Goal: Use online tool/utility: Utilize a website feature to perform a specific function

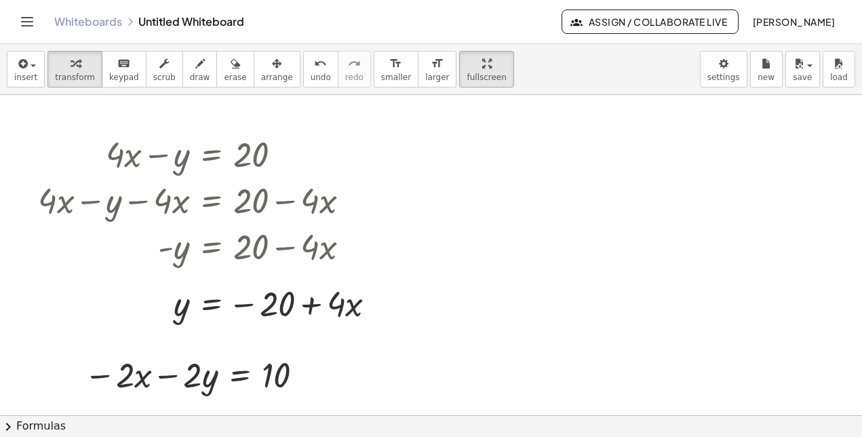
scroll to position [447, 0]
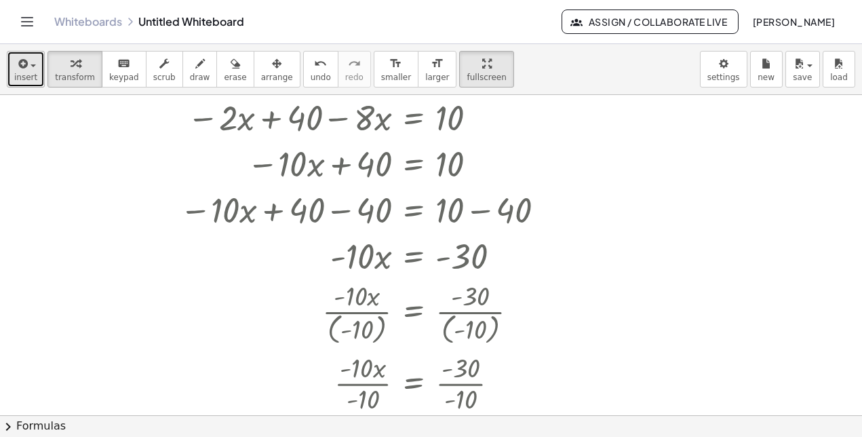
click at [33, 73] on span "insert" at bounding box center [25, 77] width 23 height 9
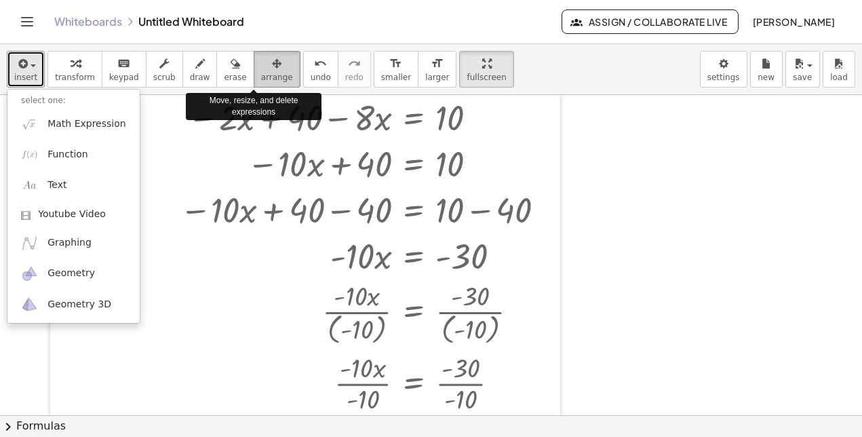
click at [272, 69] on icon "button" at bounding box center [276, 64] width 9 height 16
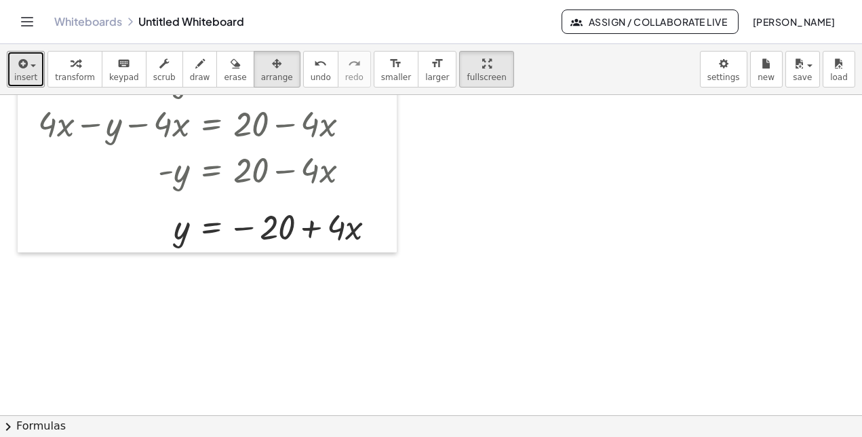
scroll to position [0, 0]
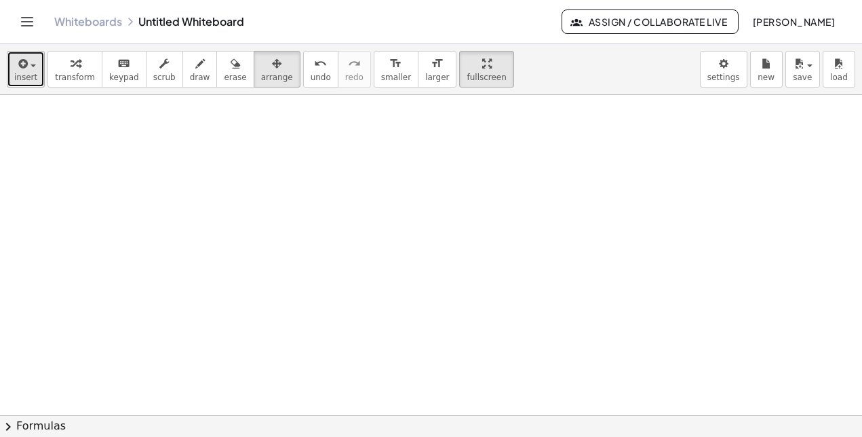
click at [14, 64] on button "insert" at bounding box center [26, 69] width 38 height 37
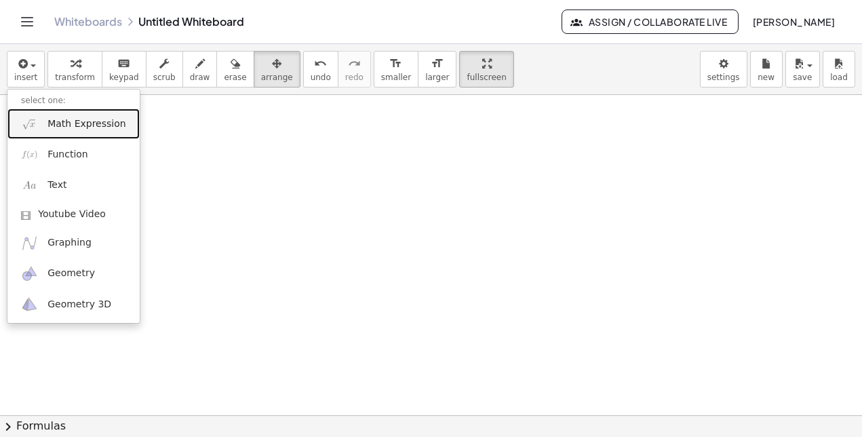
click at [49, 117] on span "Math Expression" at bounding box center [86, 124] width 78 height 14
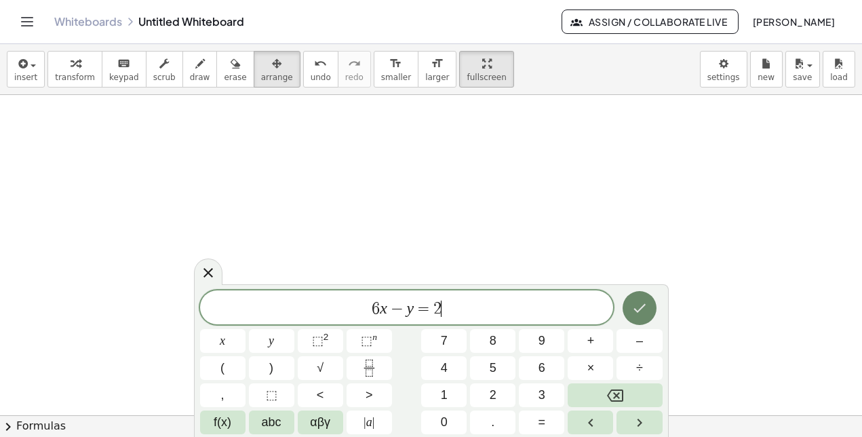
click at [625, 307] on button "Done" at bounding box center [640, 308] width 34 height 34
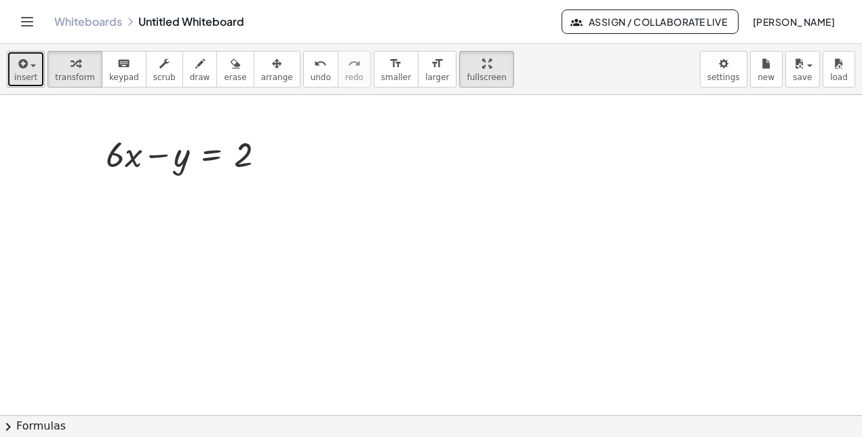
click at [36, 80] on button "insert" at bounding box center [26, 69] width 38 height 37
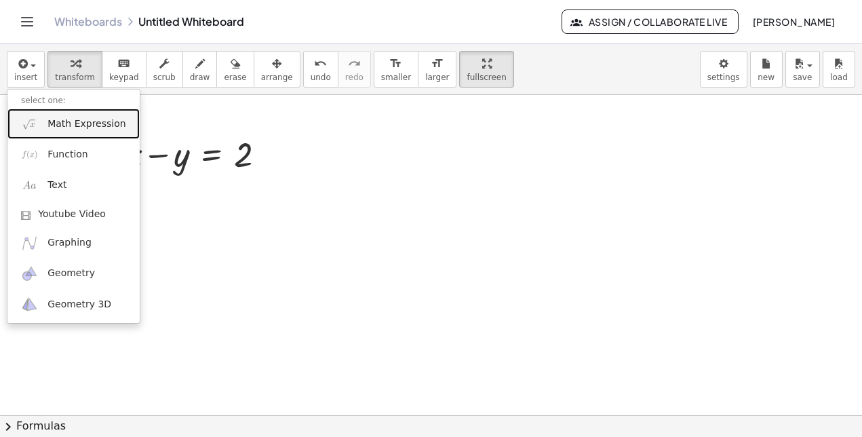
click at [59, 131] on link "Math Expression" at bounding box center [73, 124] width 132 height 31
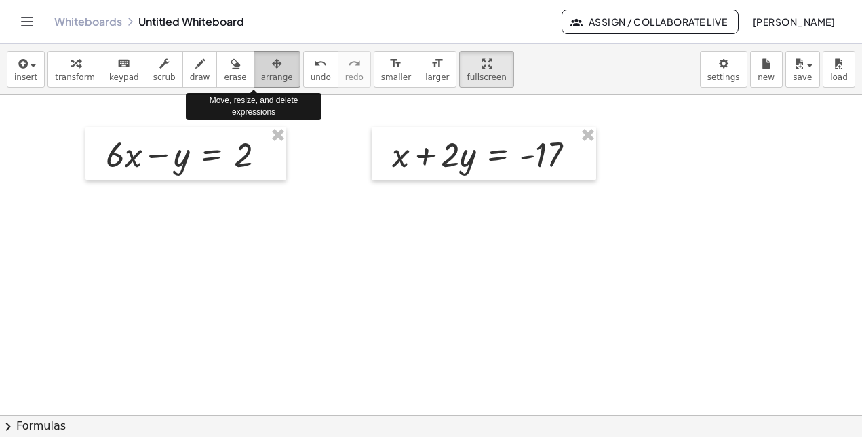
click at [261, 62] on div "button" at bounding box center [277, 63] width 32 height 16
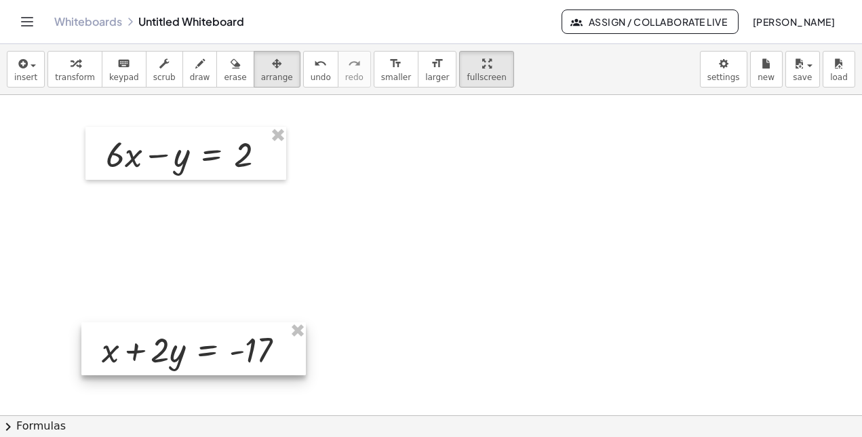
drag, startPoint x: 465, startPoint y: 143, endPoint x: 174, endPoint y: 339, distance: 350.5
click at [174, 339] on div at bounding box center [193, 348] width 225 height 53
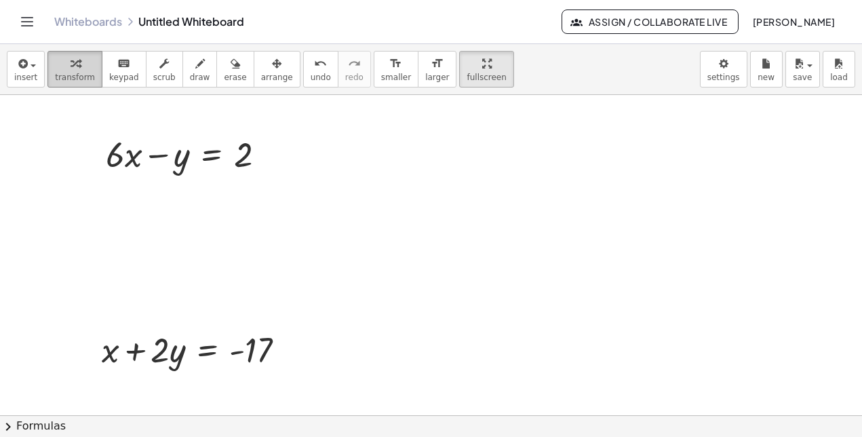
click at [77, 77] on span "transform" at bounding box center [75, 77] width 40 height 9
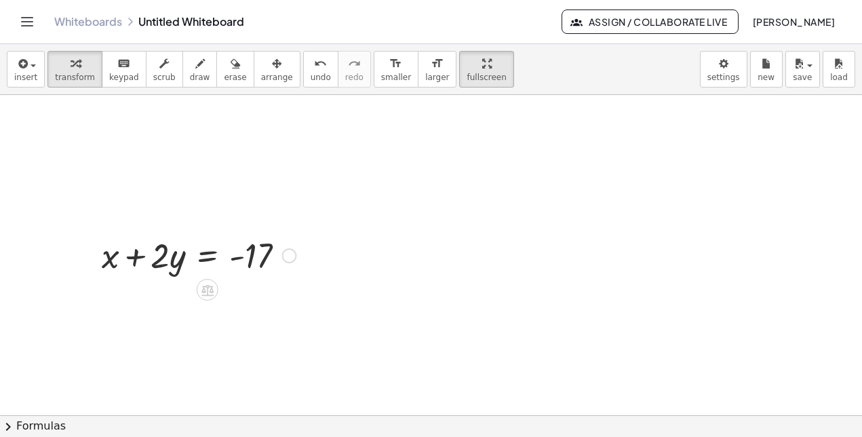
scroll to position [95, 0]
click at [205, 282] on icon at bounding box center [207, 289] width 14 height 14
click at [187, 296] on div "−" at bounding box center [181, 289] width 22 height 22
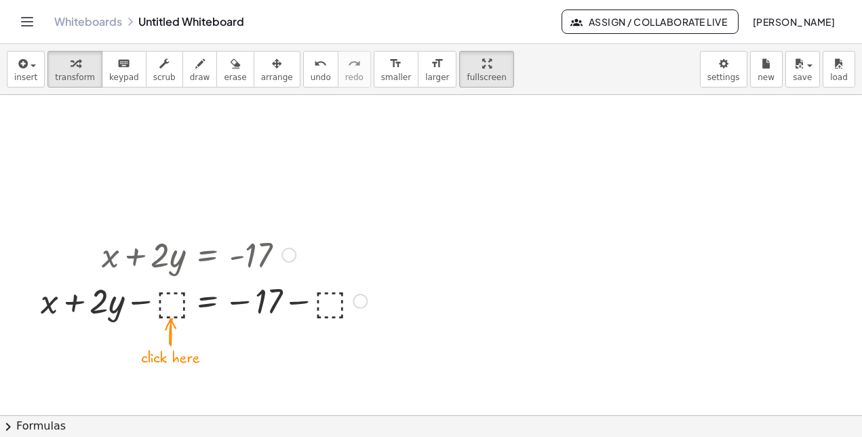
click at [176, 298] on div at bounding box center [204, 300] width 340 height 46
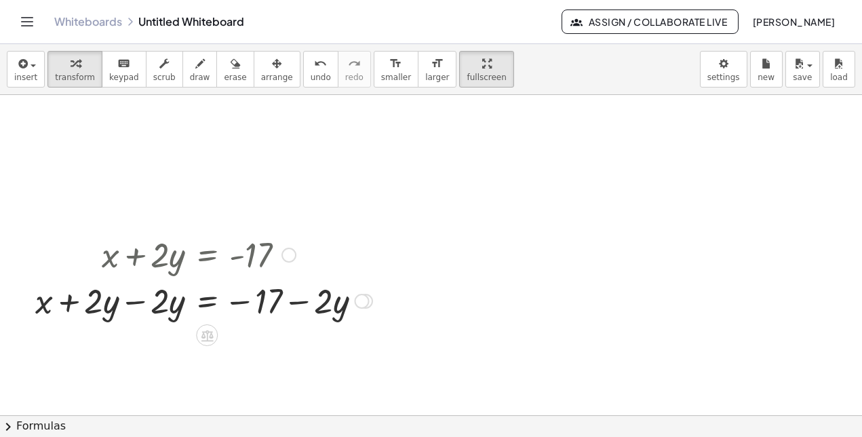
click at [132, 302] on div at bounding box center [203, 300] width 351 height 46
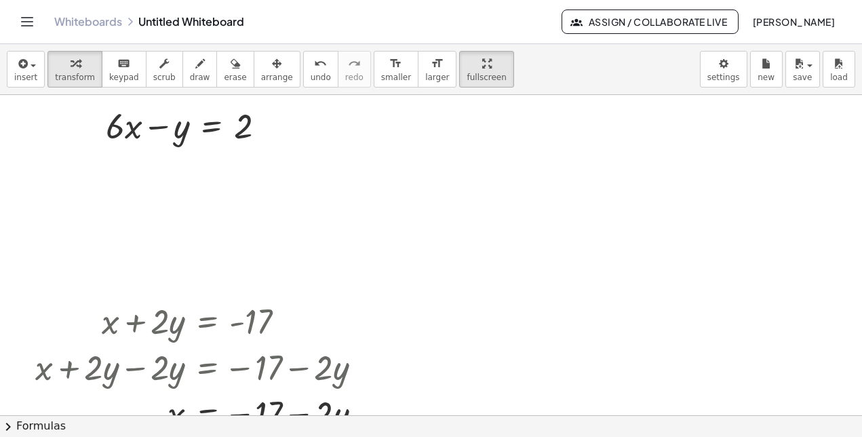
scroll to position [26, 0]
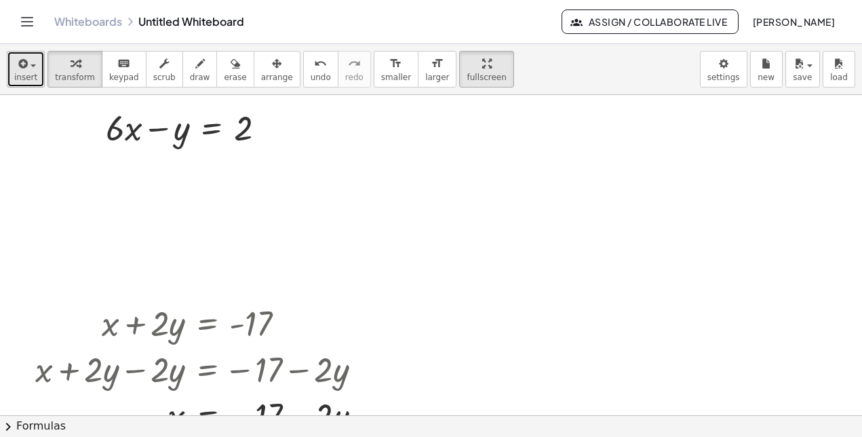
click at [22, 73] on span "insert" at bounding box center [25, 77] width 23 height 9
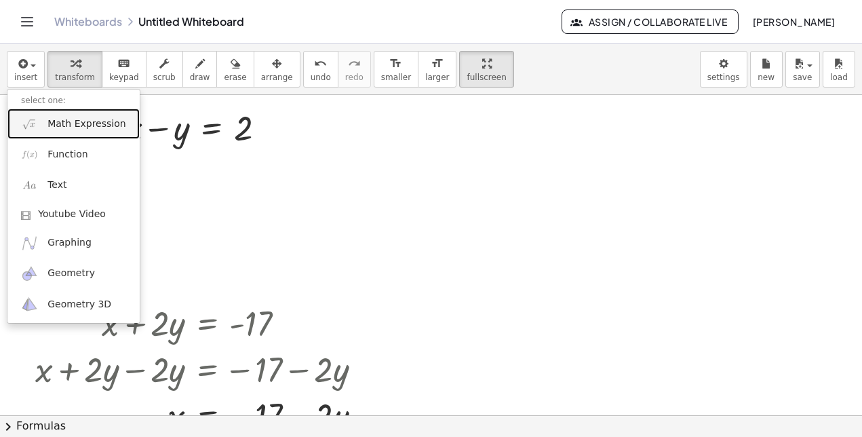
click at [37, 120] on img at bounding box center [29, 123] width 17 height 17
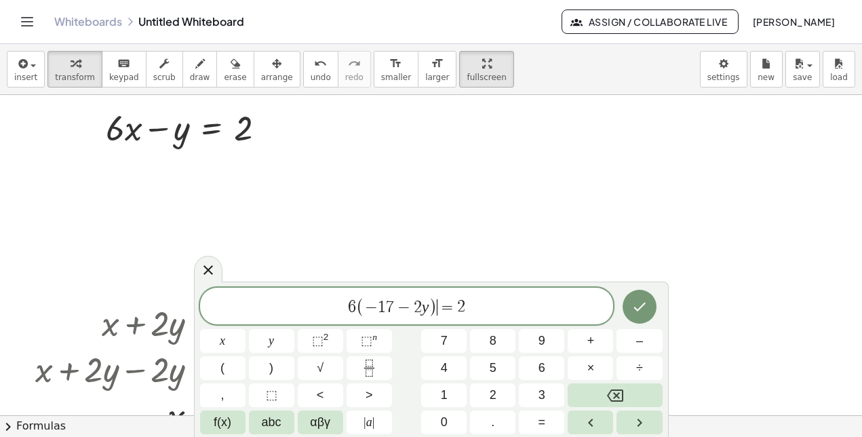
click at [435, 306] on span ")" at bounding box center [433, 307] width 9 height 20
click at [632, 314] on icon "Done" at bounding box center [640, 306] width 16 height 16
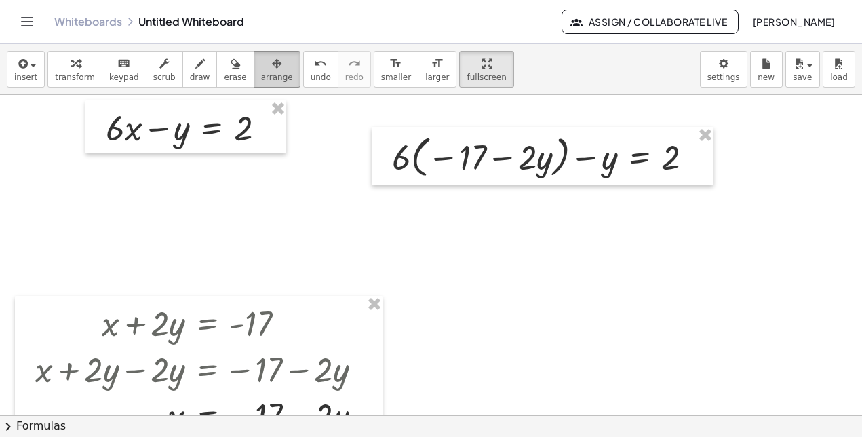
click at [261, 77] on span "arrange" at bounding box center [277, 77] width 32 height 9
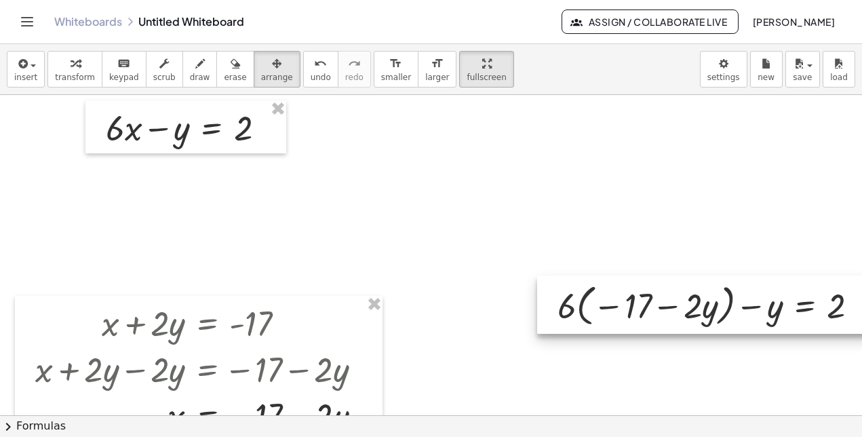
drag, startPoint x: 394, startPoint y: 142, endPoint x: 560, endPoint y: 291, distance: 222.4
click at [560, 291] on div at bounding box center [708, 304] width 342 height 58
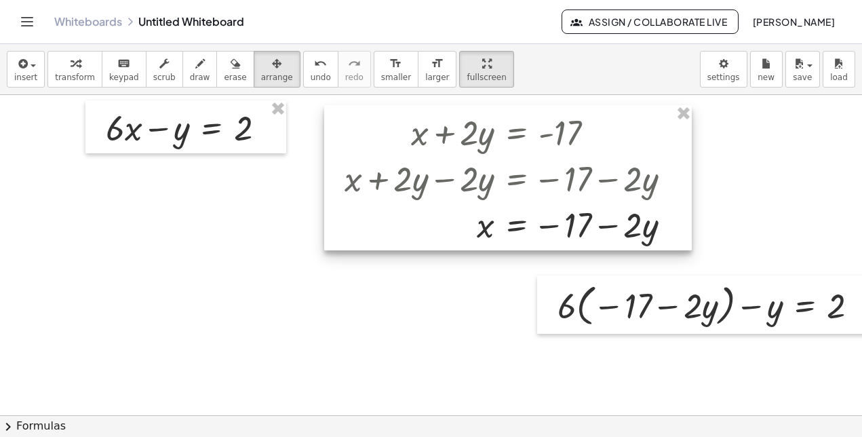
drag, startPoint x: 353, startPoint y: 317, endPoint x: 663, endPoint y: 125, distance: 364.3
click at [663, 125] on div at bounding box center [508, 177] width 368 height 145
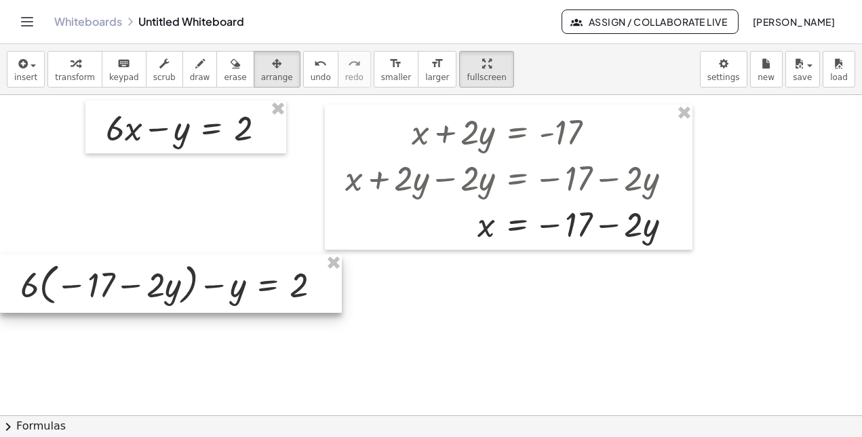
drag, startPoint x: 646, startPoint y: 317, endPoint x: 75, endPoint y: 296, distance: 572.3
click at [75, 296] on div at bounding box center [171, 283] width 342 height 58
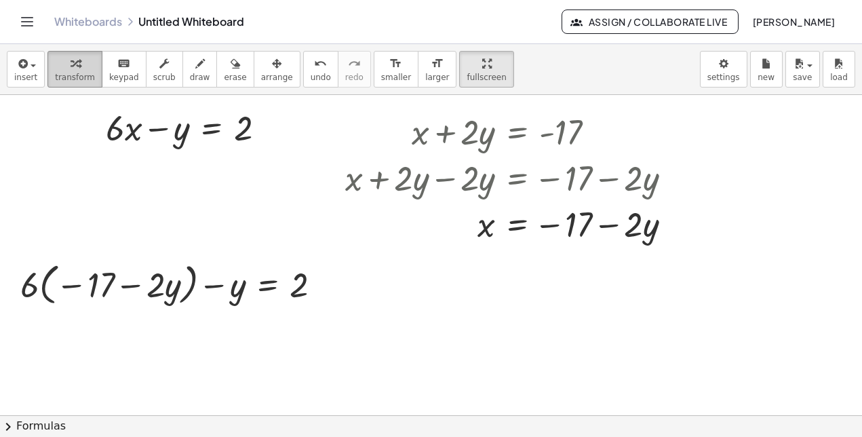
click at [58, 83] on button "transform" at bounding box center [74, 69] width 55 height 37
drag, startPoint x: 26, startPoint y: 291, endPoint x: 69, endPoint y: 289, distance: 42.8
click at [69, 289] on div at bounding box center [176, 284] width 325 height 52
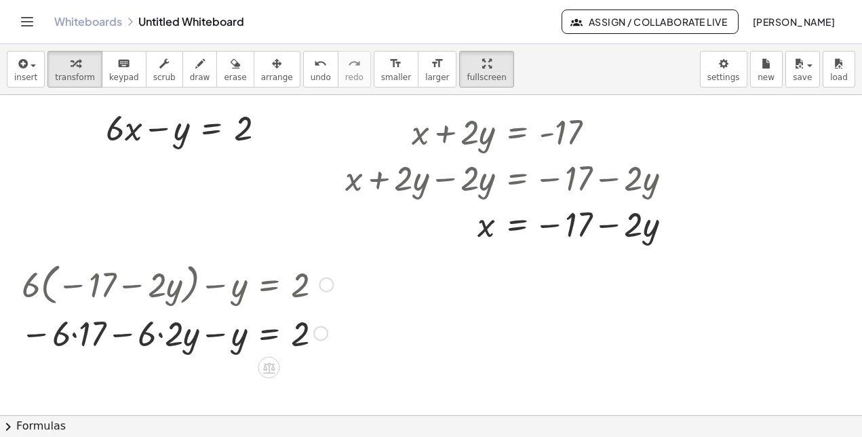
click at [159, 329] on div at bounding box center [177, 332] width 326 height 46
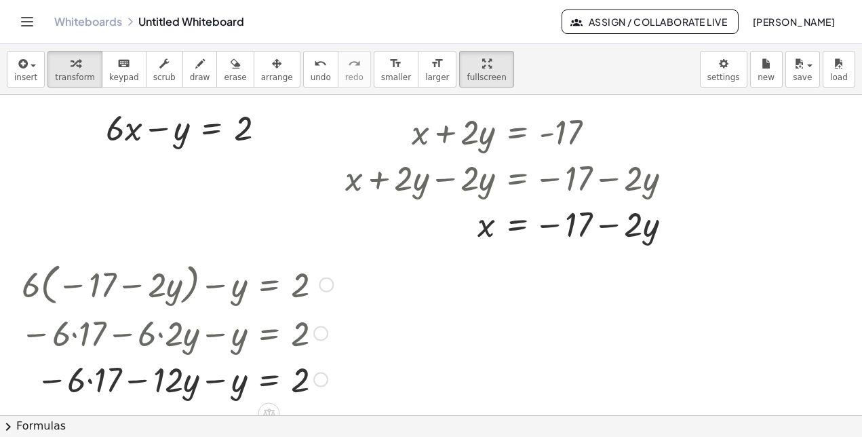
click at [90, 378] on div at bounding box center [177, 378] width 326 height 46
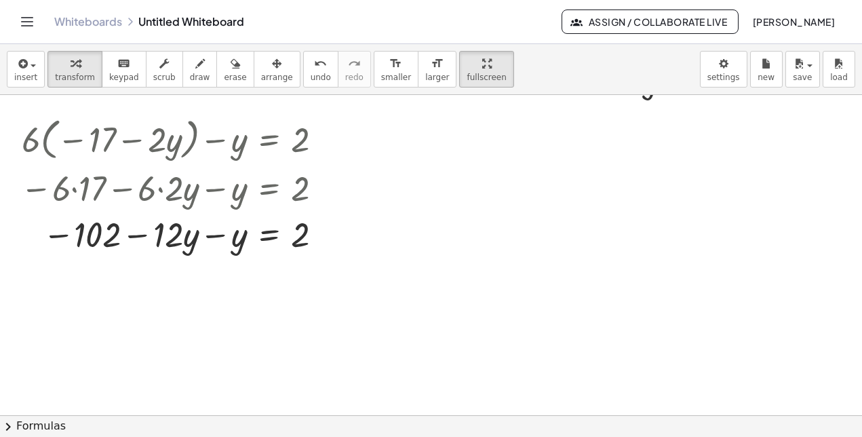
scroll to position [167, 0]
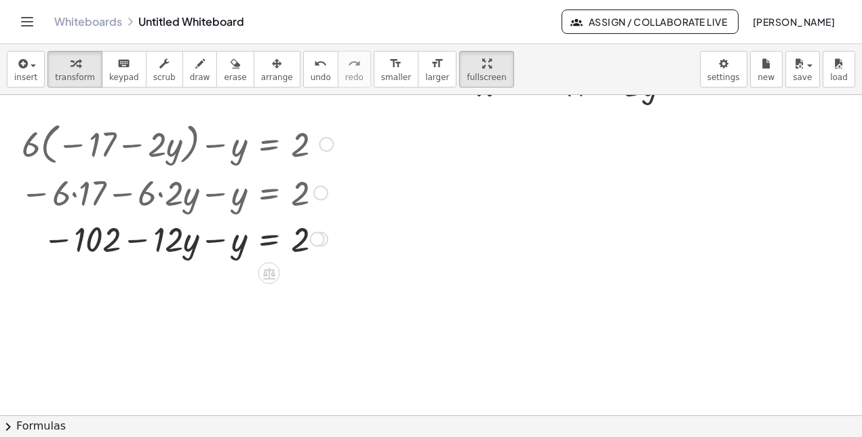
click at [216, 241] on div at bounding box center [177, 238] width 326 height 46
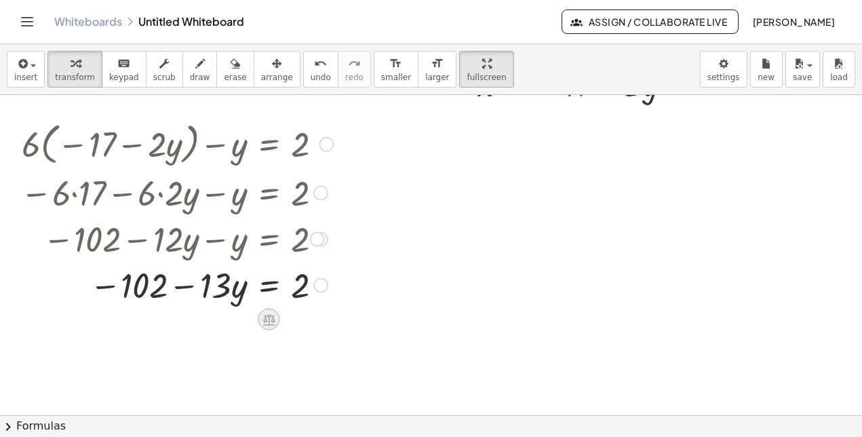
click at [269, 314] on icon at bounding box center [269, 320] width 12 height 12
click at [214, 320] on span "+" at bounding box center [215, 320] width 8 height 20
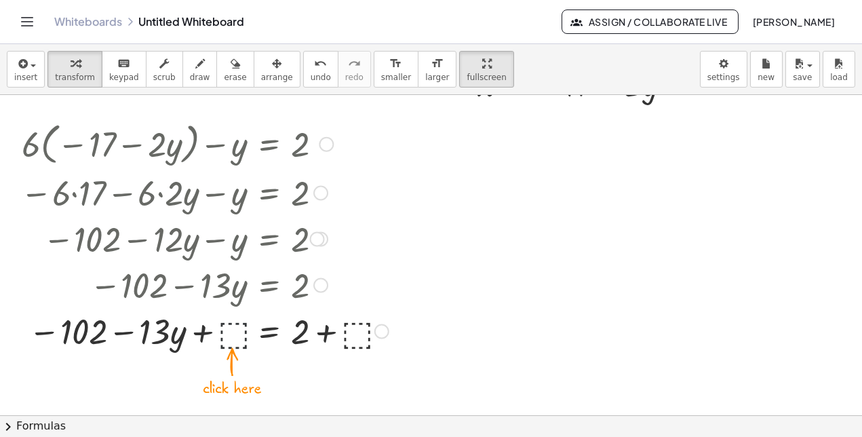
click at [227, 325] on div at bounding box center [205, 330] width 382 height 46
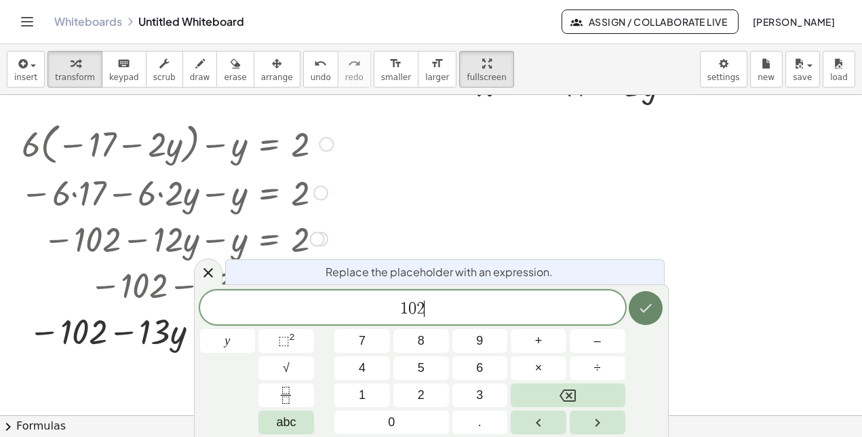
click at [636, 307] on button "Done" at bounding box center [646, 308] width 34 height 34
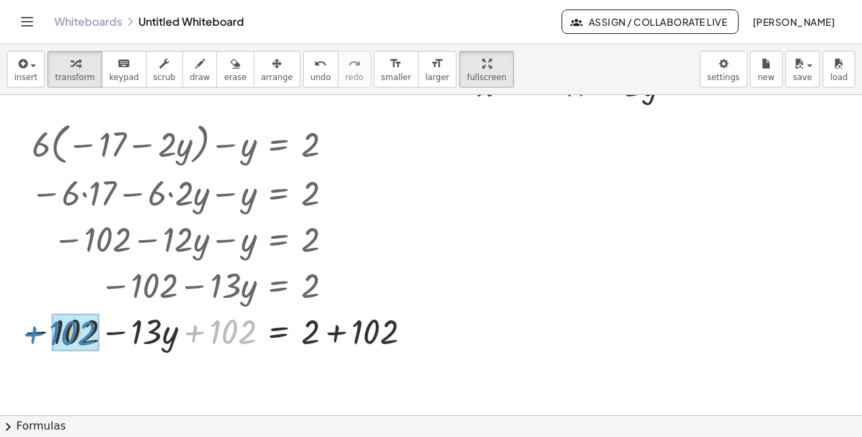
drag, startPoint x: 195, startPoint y: 335, endPoint x: 51, endPoint y: 329, distance: 144.6
click at [51, 329] on div at bounding box center [219, 330] width 410 height 46
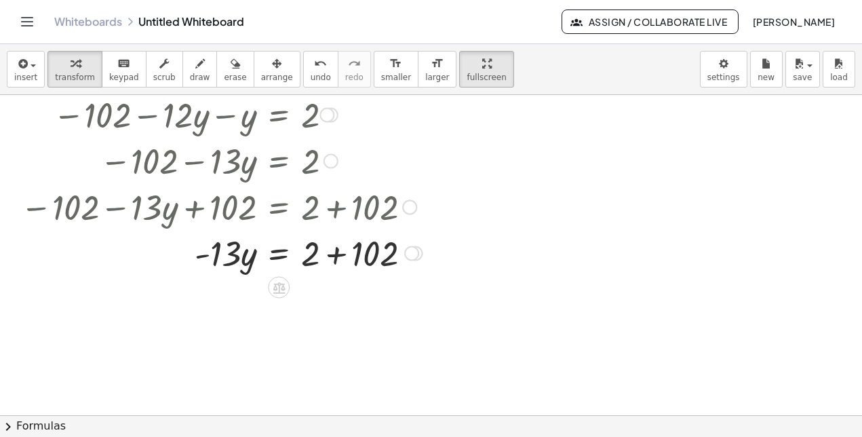
scroll to position [292, 0]
click at [329, 259] on div at bounding box center [222, 252] width 416 height 46
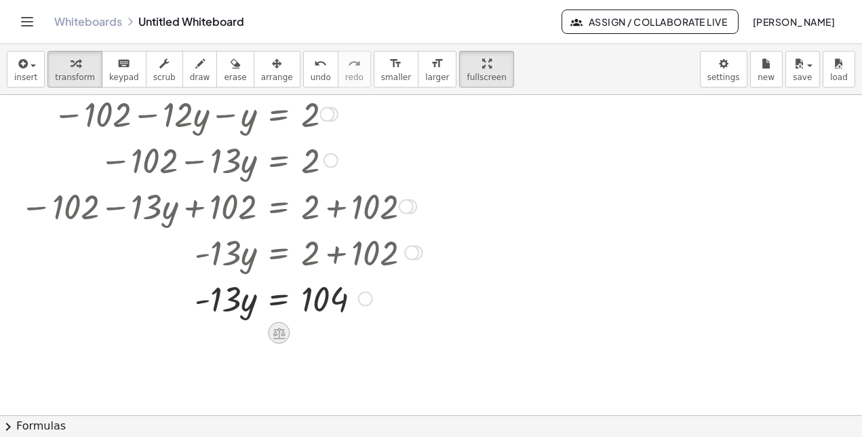
click at [277, 340] on div at bounding box center [279, 333] width 22 height 22
click at [303, 333] on span "÷" at bounding box center [306, 334] width 7 height 20
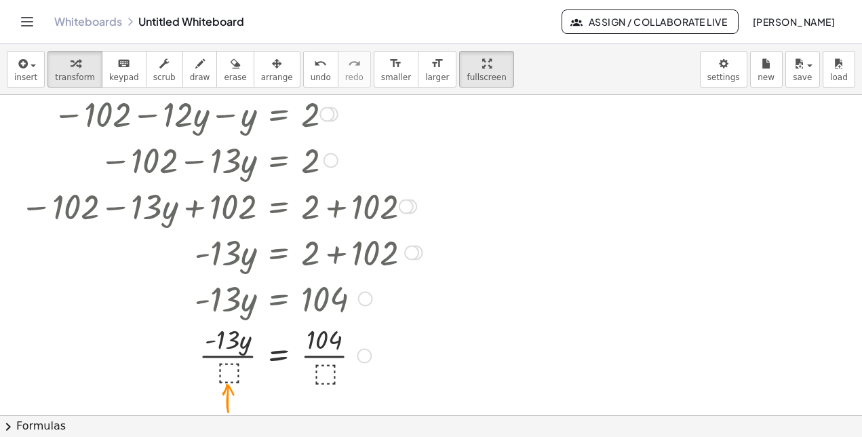
click at [227, 365] on div at bounding box center [222, 354] width 416 height 68
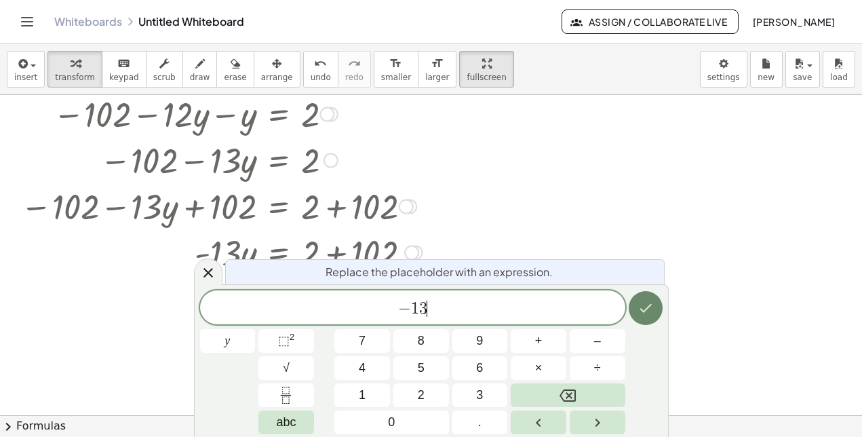
click at [640, 307] on icon "Done" at bounding box center [646, 308] width 16 height 16
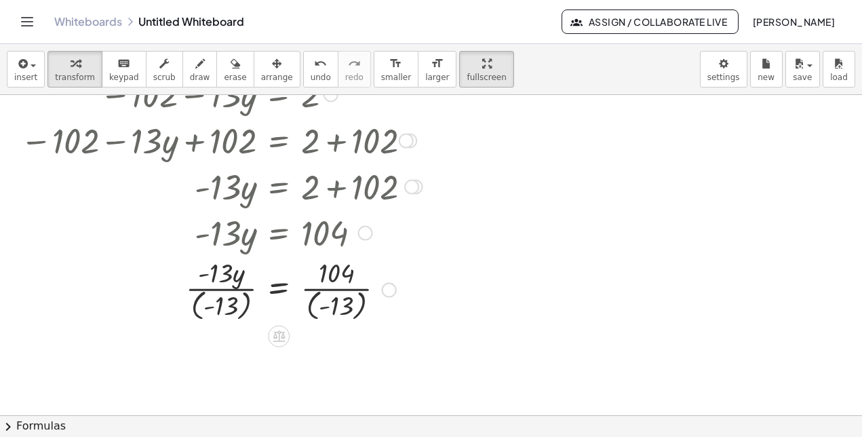
scroll to position [358, 0]
click at [198, 295] on div at bounding box center [222, 288] width 416 height 71
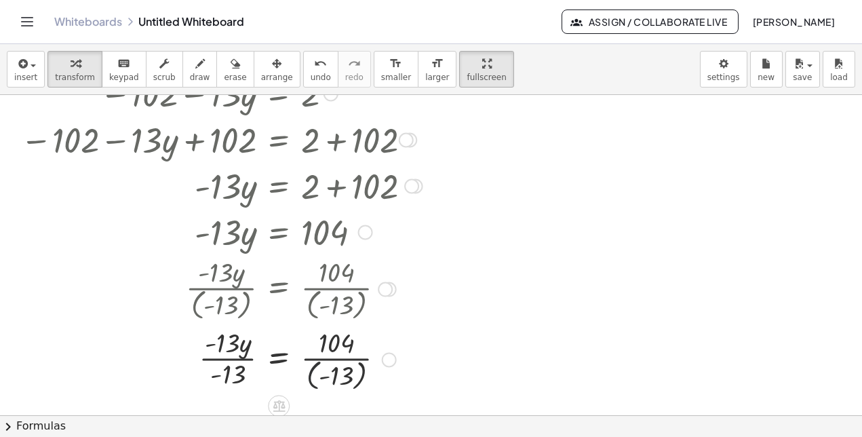
click at [312, 367] on div at bounding box center [222, 359] width 416 height 71
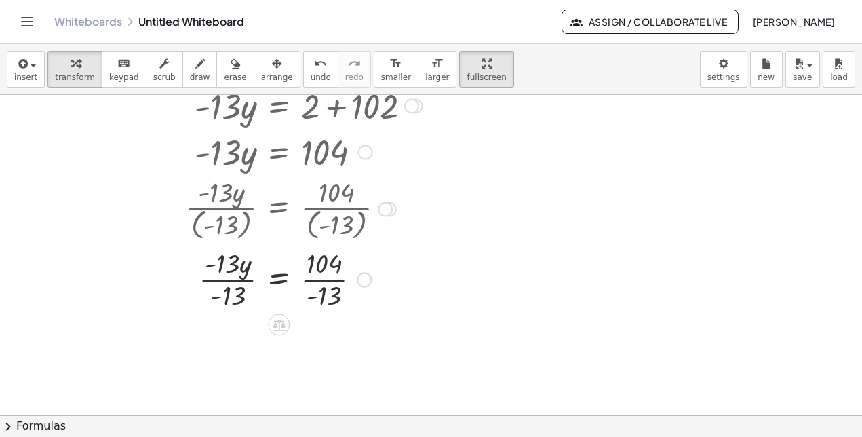
scroll to position [464, 0]
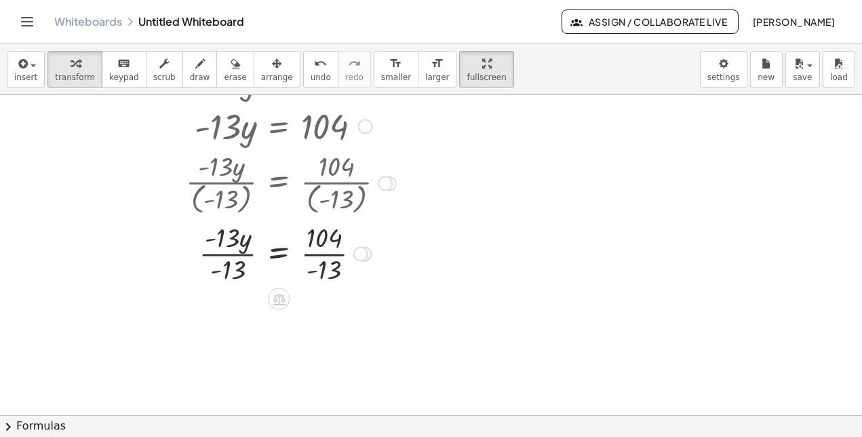
click at [228, 255] on div at bounding box center [222, 252] width 416 height 68
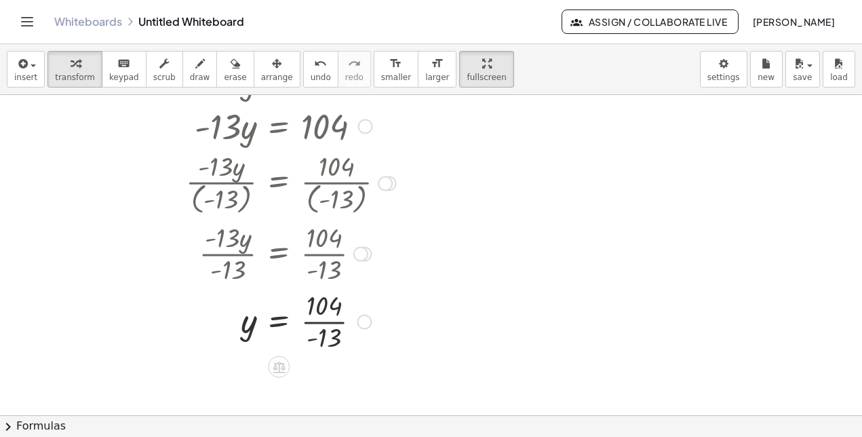
click at [330, 322] on div at bounding box center [222, 320] width 416 height 68
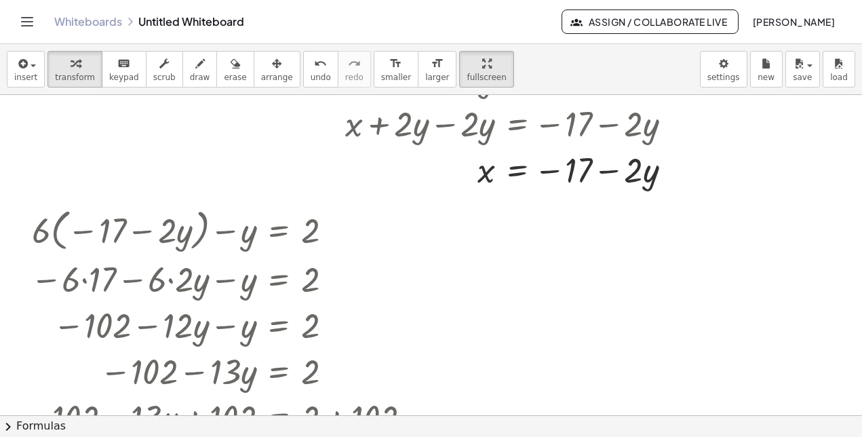
scroll to position [52, 0]
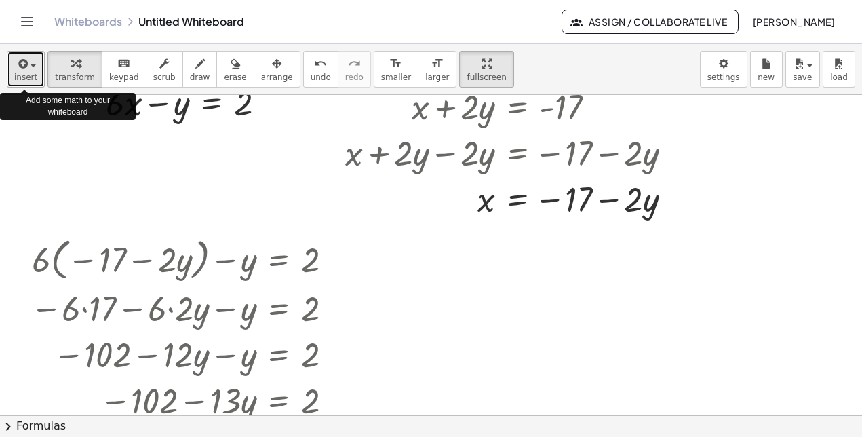
click at [17, 60] on icon "button" at bounding box center [22, 64] width 12 height 16
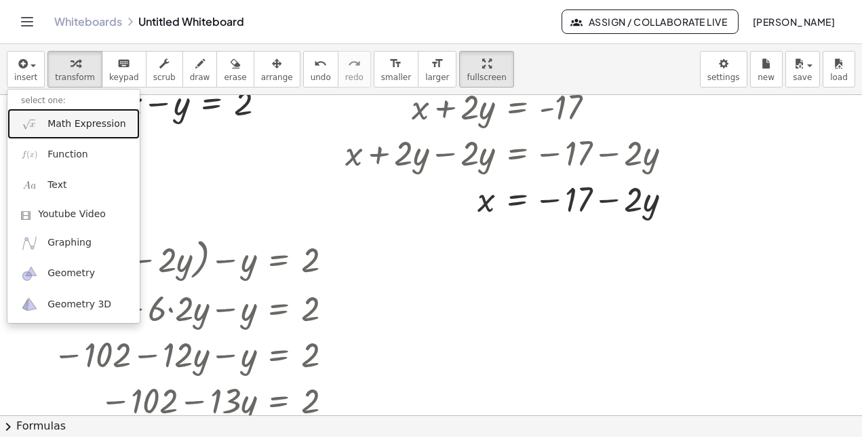
click at [48, 117] on span "Math Expression" at bounding box center [86, 124] width 78 height 14
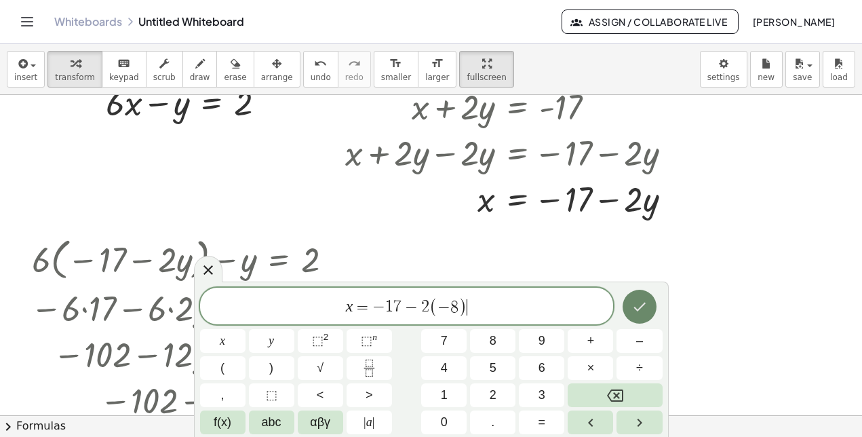
click at [630, 317] on button "Done" at bounding box center [640, 307] width 34 height 34
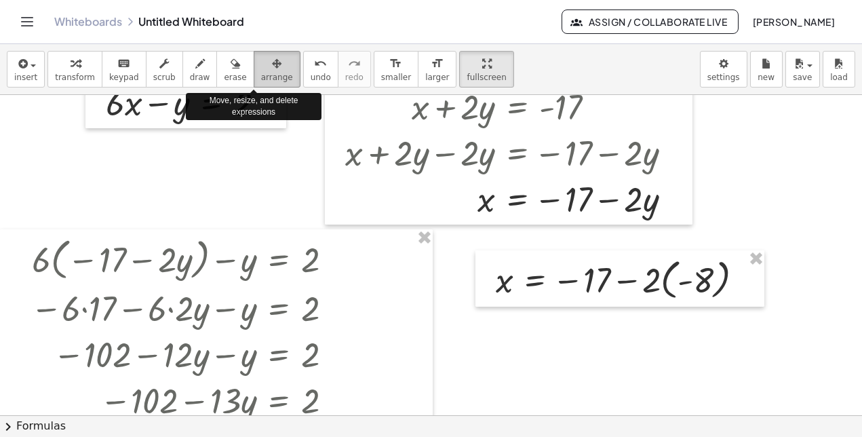
click at [267, 74] on span "arrange" at bounding box center [277, 77] width 32 height 9
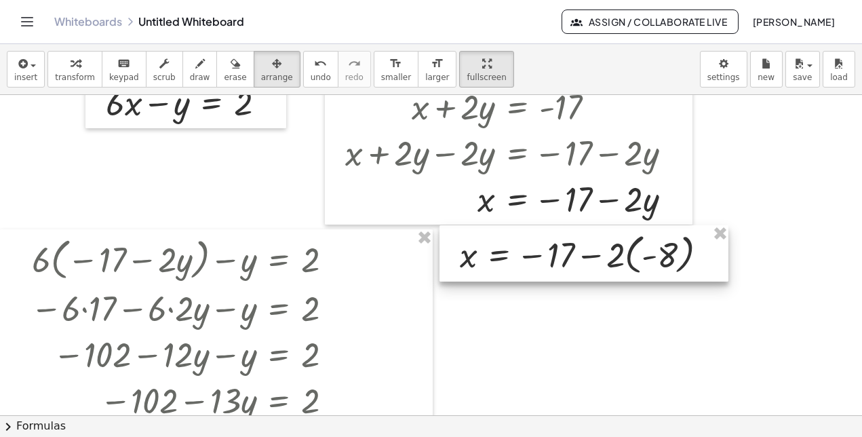
drag, startPoint x: 533, startPoint y: 271, endPoint x: 497, endPoint y: 246, distance: 43.5
click at [497, 246] on div at bounding box center [584, 253] width 289 height 56
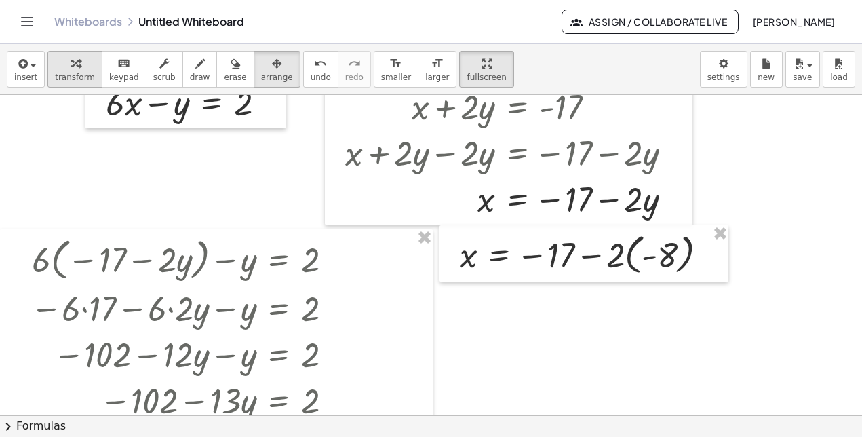
click at [56, 81] on span "transform" at bounding box center [75, 77] width 40 height 9
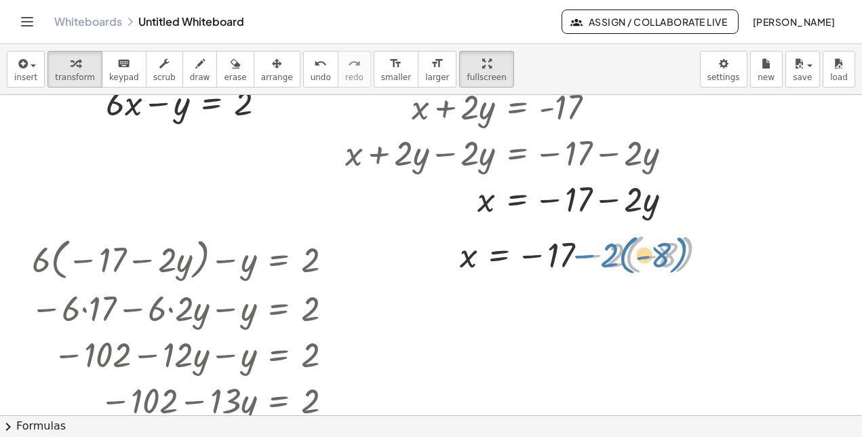
drag, startPoint x: 592, startPoint y: 256, endPoint x: 578, endPoint y: 256, distance: 13.6
click at [578, 256] on div at bounding box center [589, 254] width 272 height 50
drag, startPoint x: 611, startPoint y: 259, endPoint x: 645, endPoint y: 260, distance: 34.6
click at [645, 260] on div at bounding box center [589, 254] width 272 height 50
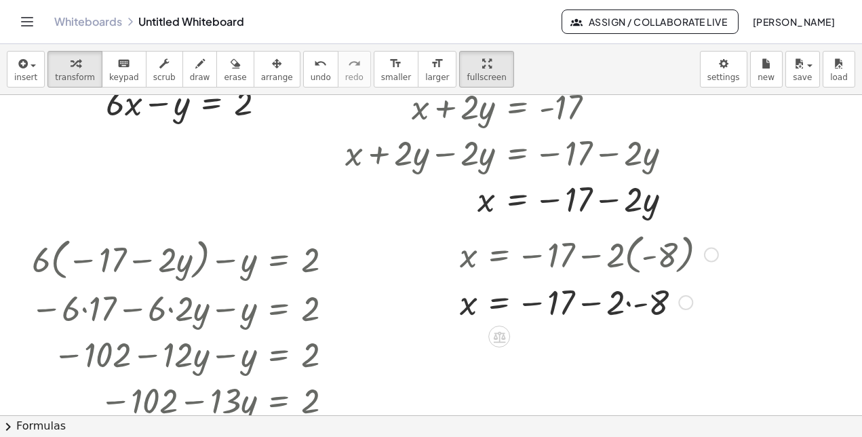
click at [627, 303] on div at bounding box center [589, 301] width 272 height 46
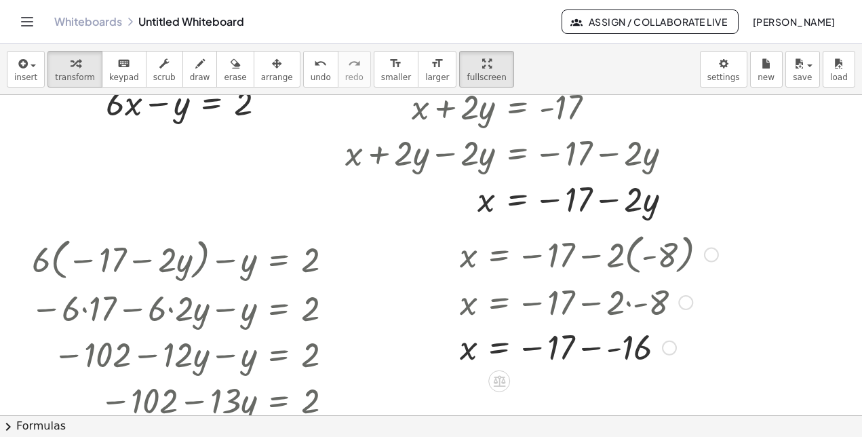
click at [612, 348] on div at bounding box center [589, 346] width 272 height 45
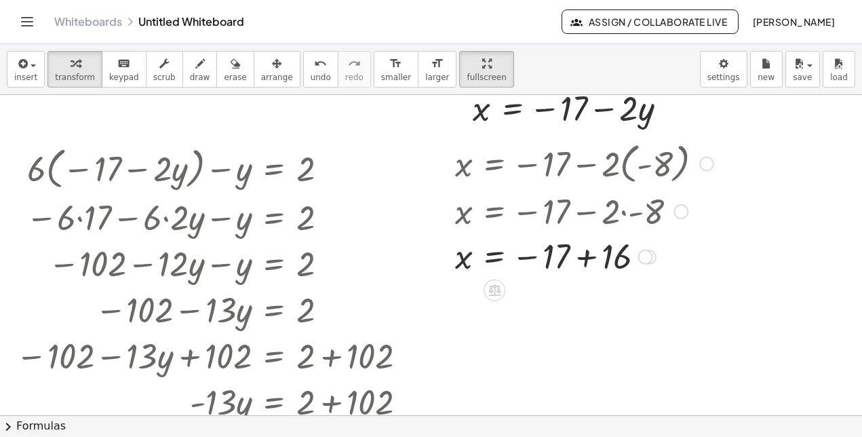
scroll to position [146, 5]
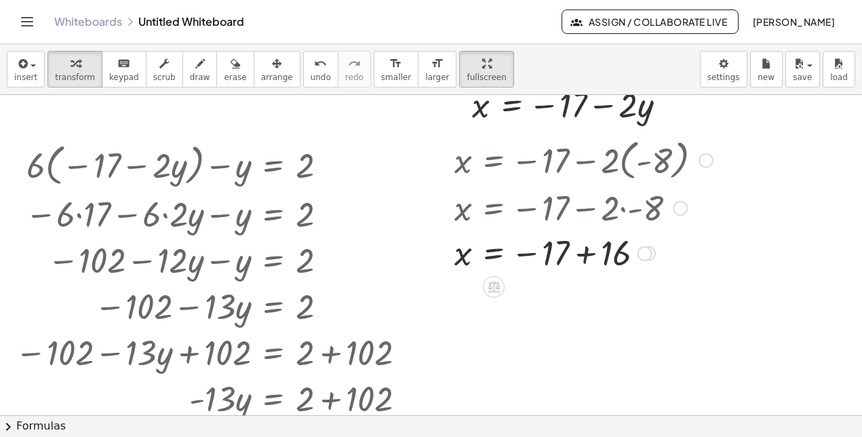
click at [586, 251] on div at bounding box center [584, 252] width 272 height 45
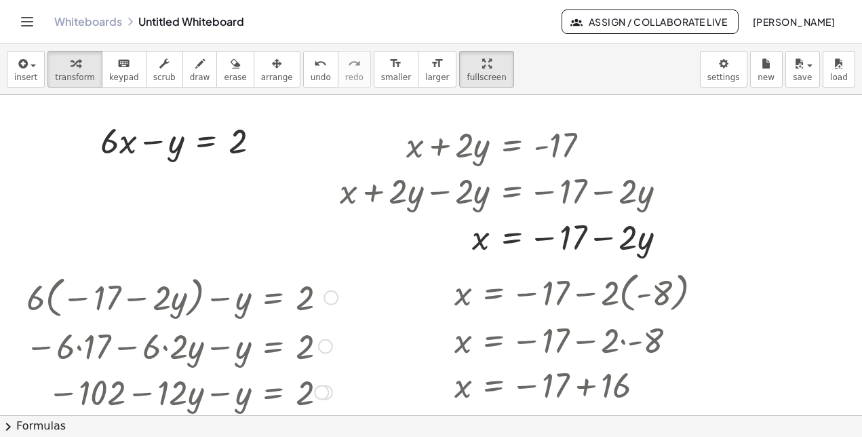
scroll to position [13, 5]
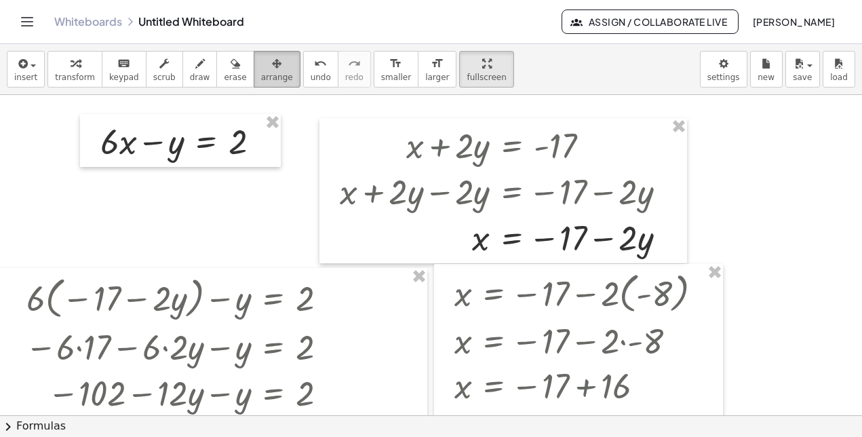
click at [261, 73] on span "arrange" at bounding box center [277, 77] width 32 height 9
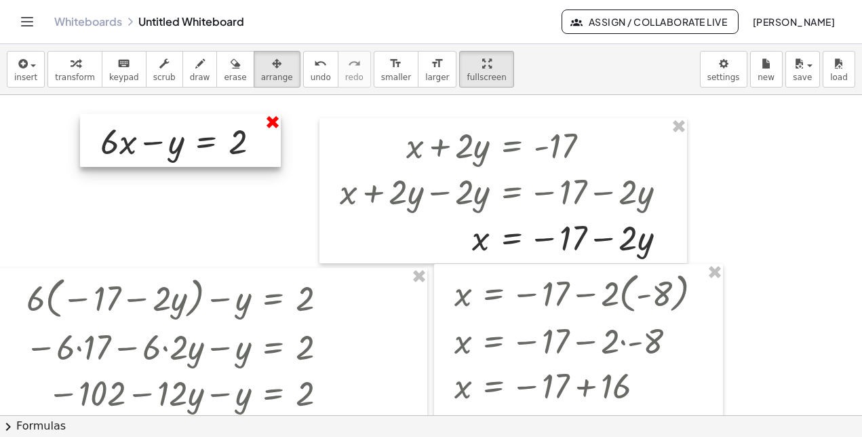
scroll to position [0, 5]
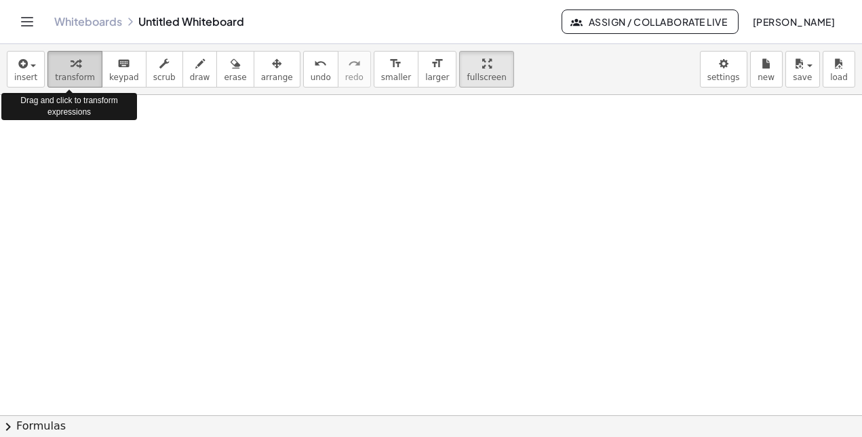
click at [75, 75] on span "transform" at bounding box center [75, 77] width 40 height 9
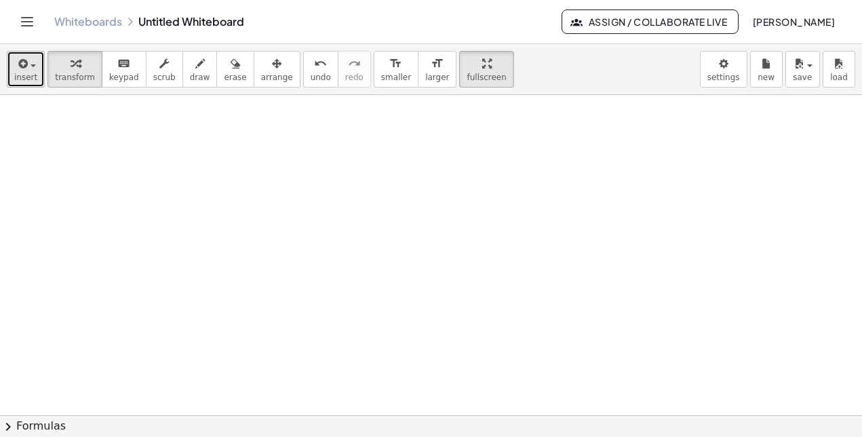
click at [35, 69] on button "insert" at bounding box center [26, 69] width 38 height 37
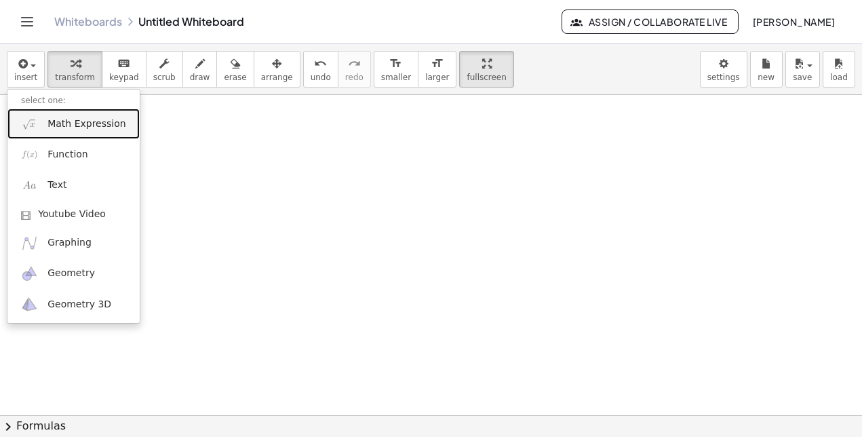
click at [48, 122] on span "Math Expression" at bounding box center [86, 124] width 78 height 14
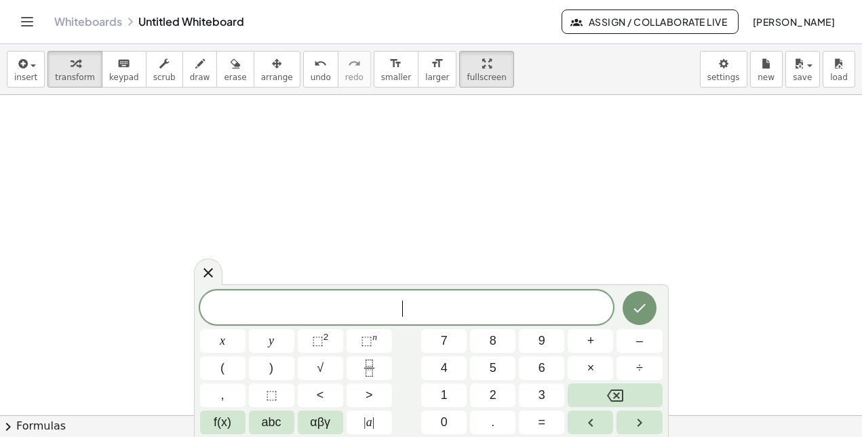
click at [424, 300] on span "​" at bounding box center [407, 308] width 414 height 19
click at [650, 307] on button "Done" at bounding box center [640, 308] width 34 height 34
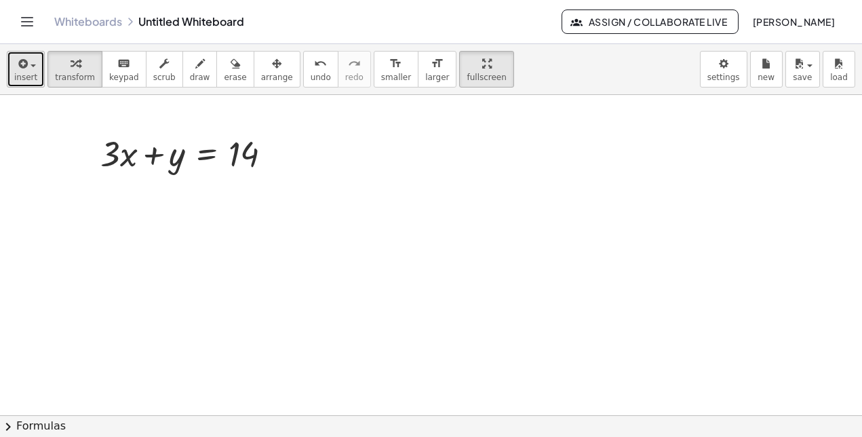
click at [30, 62] on div "button" at bounding box center [25, 63] width 23 height 16
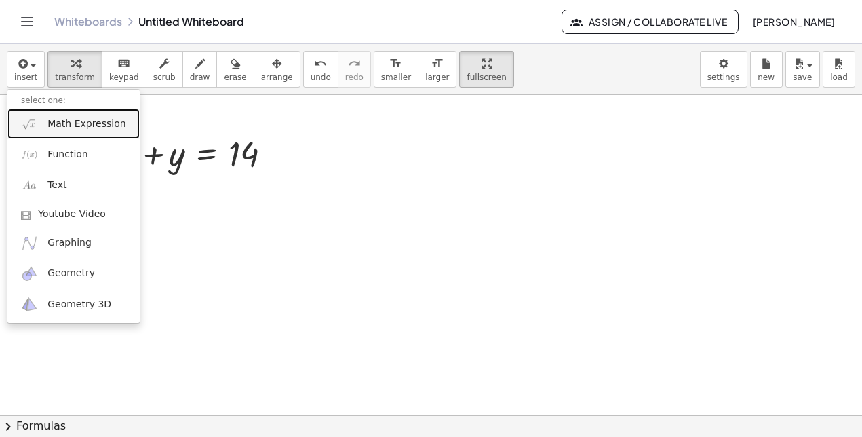
click at [58, 121] on span "Math Expression" at bounding box center [86, 124] width 78 height 14
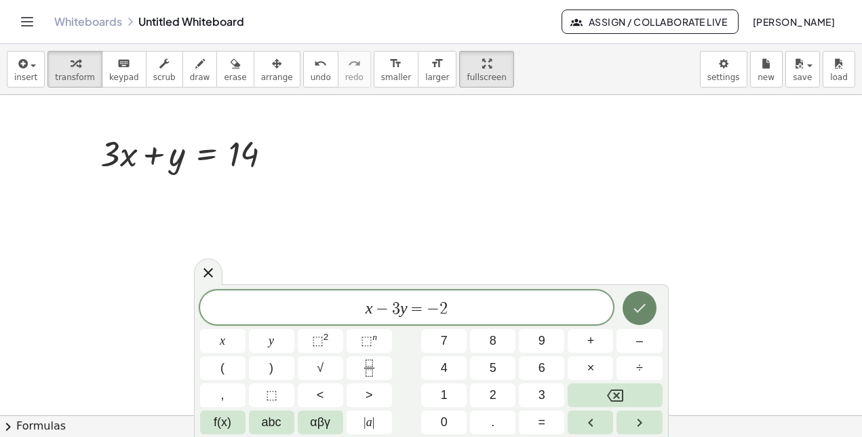
click at [636, 307] on icon "Done" at bounding box center [640, 308] width 16 height 16
